Goal: Task Accomplishment & Management: Complete application form

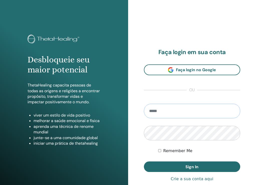
type input "**********"
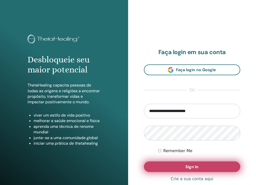
click at [175, 167] on button "Sign In" at bounding box center [192, 166] width 97 height 11
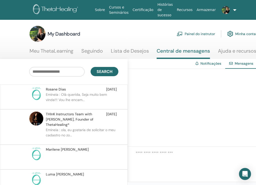
click at [60, 90] on span "[PERSON_NAME]" at bounding box center [56, 89] width 20 height 5
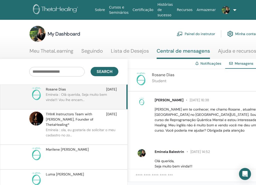
scroll to position [40, 0]
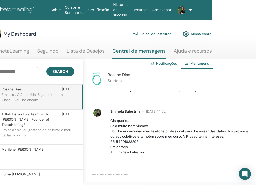
click at [156, 35] on link "Painel do instrutor" at bounding box center [151, 33] width 38 height 11
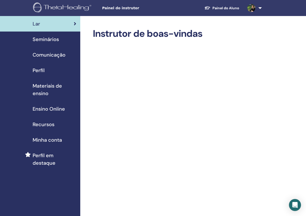
click at [45, 140] on span "Minha conta" at bounding box center [47, 140] width 29 height 8
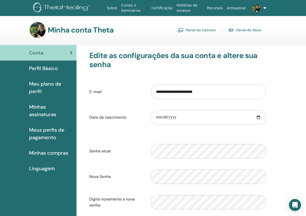
click at [45, 68] on span "Perfil Básico" at bounding box center [43, 69] width 29 height 8
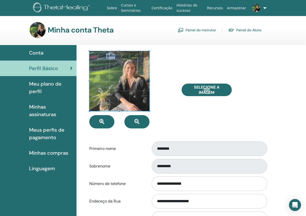
click at [185, 31] on link "Painel do instrutor" at bounding box center [196, 30] width 38 height 8
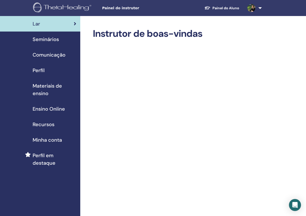
click at [48, 39] on span "Seminários" at bounding box center [46, 40] width 26 height 8
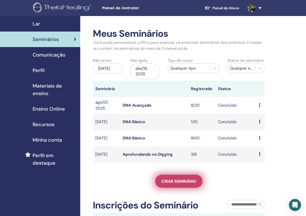
click at [184, 179] on span "Criar seminário" at bounding box center [178, 181] width 35 height 5
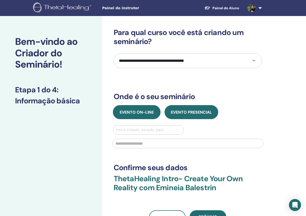
click at [144, 111] on span "Evento on-line" at bounding box center [136, 112] width 34 height 5
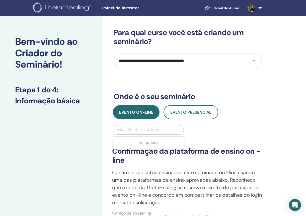
click at [146, 132] on div "Insira cidade, estado, país" at bounding box center [148, 130] width 66 height 6
type input "**********"
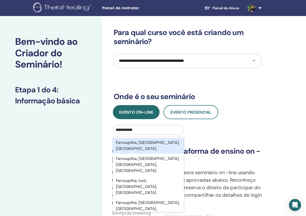
click at [164, 142] on div "Farroupilha, [GEOGRAPHIC_DATA], [GEOGRAPHIC_DATA]" at bounding box center [148, 146] width 71 height 16
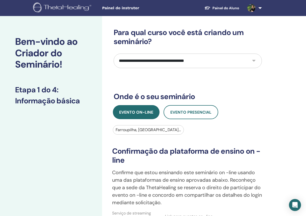
select select "*"
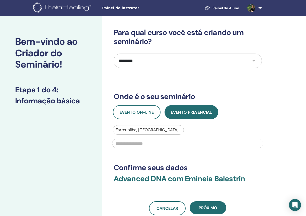
click at [256, 99] on h3 "Onde é o seu seminário" at bounding box center [187, 96] width 148 height 9
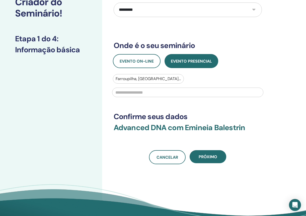
scroll to position [52, 0]
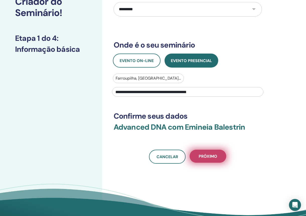
type input "**********"
click at [209, 155] on span "Próximo" at bounding box center [207, 156] width 19 height 5
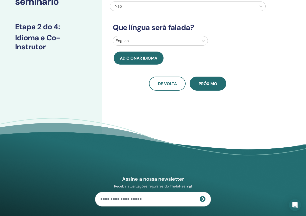
click at [208, 33] on div "Você terá um co-instrutor? Não Que língua será falada? English Adicionar idioma…" at bounding box center [188, 33] width 156 height 114
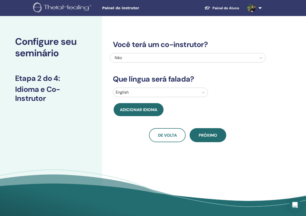
scroll to position [0, 0]
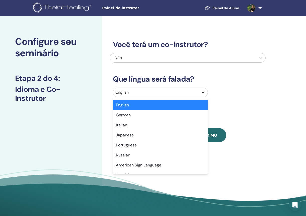
click at [203, 92] on icon at bounding box center [202, 92] width 5 height 5
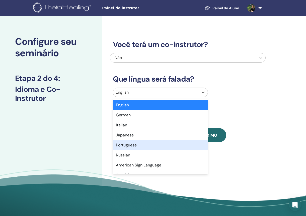
click at [152, 147] on div "Portuguese" at bounding box center [160, 145] width 95 height 10
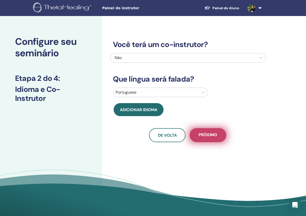
click at [212, 133] on span "Próximo" at bounding box center [207, 135] width 19 height 6
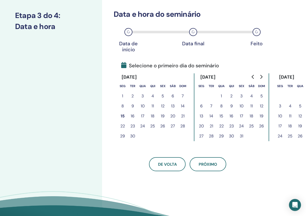
scroll to position [63, 0]
click at [133, 116] on button "16" at bounding box center [132, 116] width 10 height 10
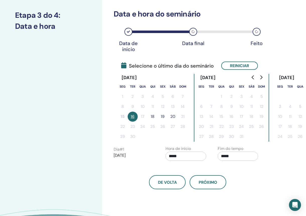
click at [153, 118] on button "18" at bounding box center [152, 117] width 10 height 10
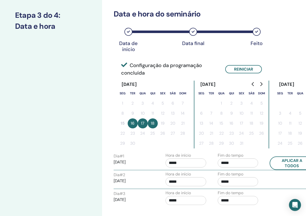
click at [141, 124] on button "17" at bounding box center [142, 123] width 10 height 10
click at [154, 125] on button "18" at bounding box center [152, 123] width 10 height 10
click at [238, 70] on button "Reiniciar" at bounding box center [243, 69] width 37 height 8
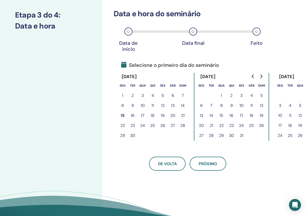
click at [132, 115] on button "16" at bounding box center [132, 116] width 10 height 10
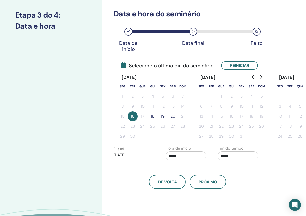
click at [172, 117] on button "20" at bounding box center [173, 116] width 10 height 10
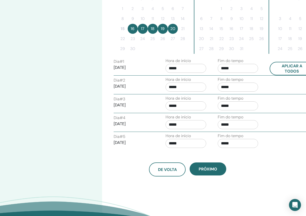
scroll to position [159, 0]
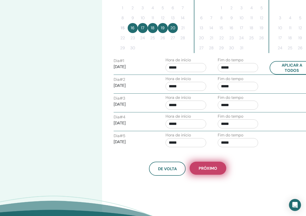
click at [212, 171] on button "Próximo" at bounding box center [207, 168] width 37 height 13
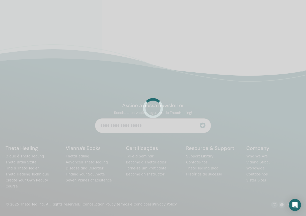
scroll to position [118, 0]
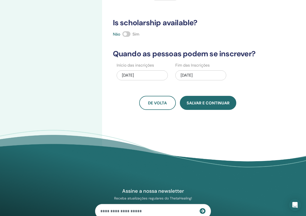
click at [196, 101] on span "Salvar e continuar" at bounding box center [207, 102] width 43 height 5
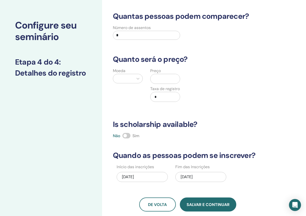
scroll to position [16, 0]
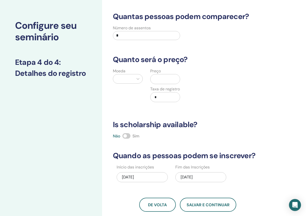
click at [136, 37] on input "*" at bounding box center [146, 35] width 67 height 9
type input "**"
click at [136, 79] on icon at bounding box center [137, 78] width 5 height 5
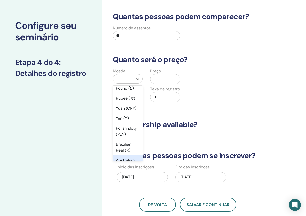
scroll to position [69, 0]
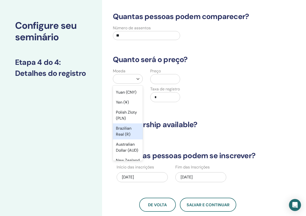
click at [123, 130] on div "Brazilian Real (R)" at bounding box center [128, 131] width 30 height 16
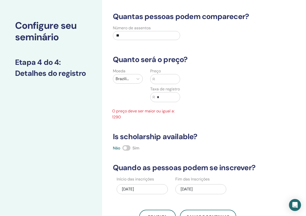
click at [164, 77] on input "text" at bounding box center [167, 79] width 25 height 10
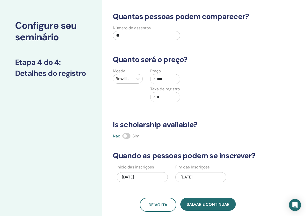
type input "****"
click at [163, 96] on input "*" at bounding box center [167, 97] width 25 height 10
type input "***"
click at [231, 101] on div "Moeda Brazilian Real (R) Preço R **** Taxa de registro R ***" at bounding box center [184, 88] width 156 height 40
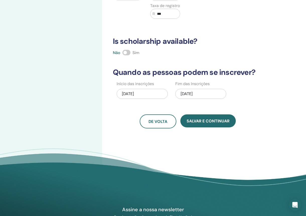
scroll to position [100, 0]
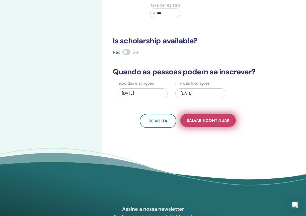
click at [207, 120] on span "Salvar e continuar" at bounding box center [207, 120] width 43 height 5
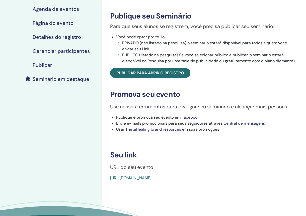
scroll to position [77, 0]
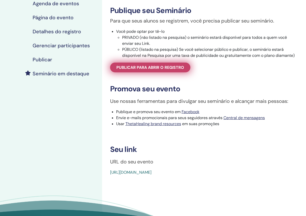
click at [137, 70] on span "Publicar para abrir o registro" at bounding box center [150, 67] width 68 height 5
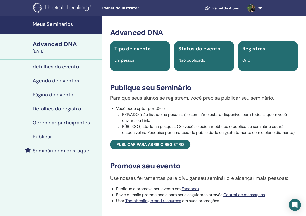
scroll to position [77, 0]
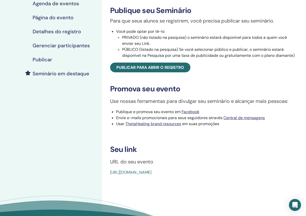
drag, startPoint x: 224, startPoint y: 178, endPoint x: 105, endPoint y: 175, distance: 118.5
click at [105, 175] on div "Advanced DNA Tipo de evento Em pessoa Status do evento Não publicado Registros …" at bounding box center [204, 63] width 198 height 225
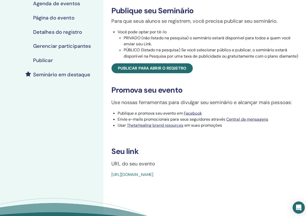
drag, startPoint x: 224, startPoint y: 176, endPoint x: 109, endPoint y: 178, distance: 115.0
click at [109, 176] on div "Advanced DNA Tipo de evento Em pessoa Status do evento Não publicado Registros …" at bounding box center [204, 63] width 198 height 225
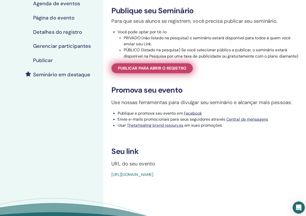
click at [149, 67] on span "Publicar para abrir o registro" at bounding box center [150, 67] width 68 height 5
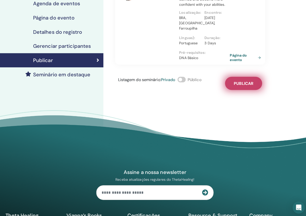
click at [240, 80] on button "Publicar" at bounding box center [240, 82] width 37 height 13
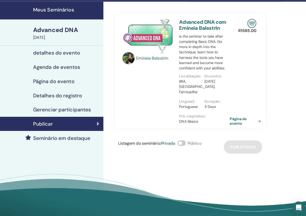
scroll to position [14, 0]
